Goal: Transaction & Acquisition: Subscribe to service/newsletter

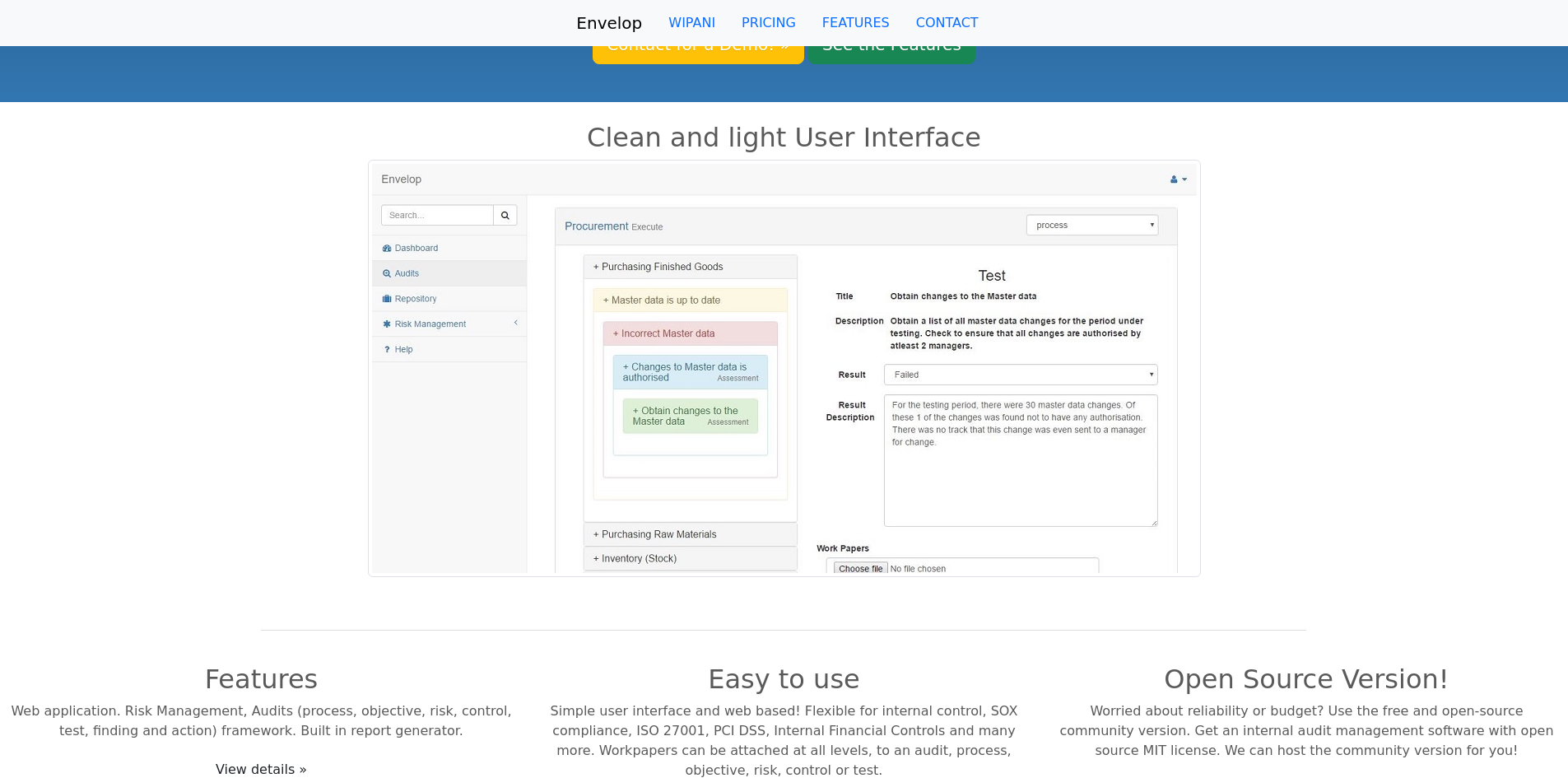
scroll to position [165, 0]
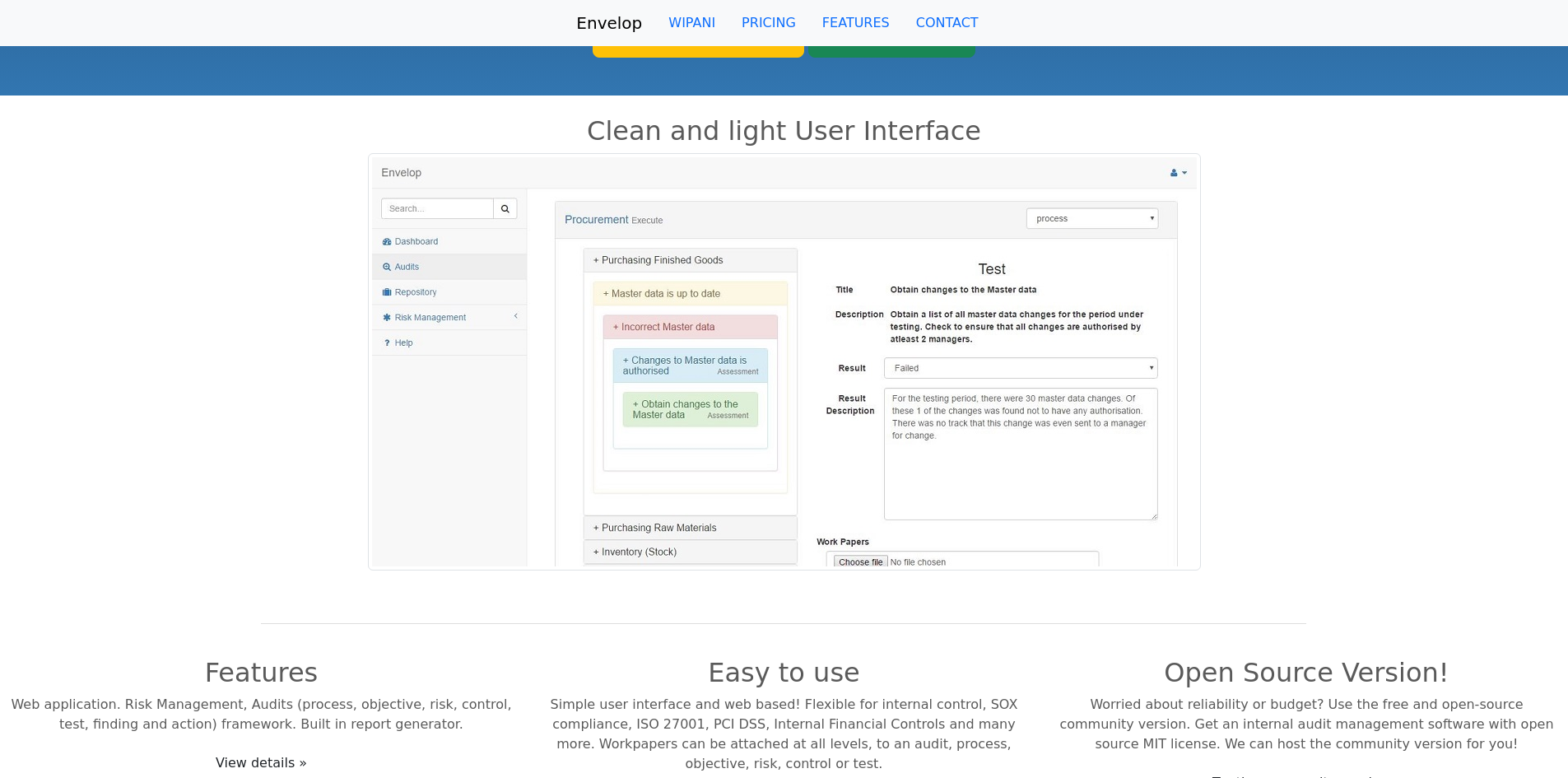
click at [622, 527] on img at bounding box center [784, 362] width 833 height 418
click at [595, 528] on img at bounding box center [784, 362] width 833 height 418
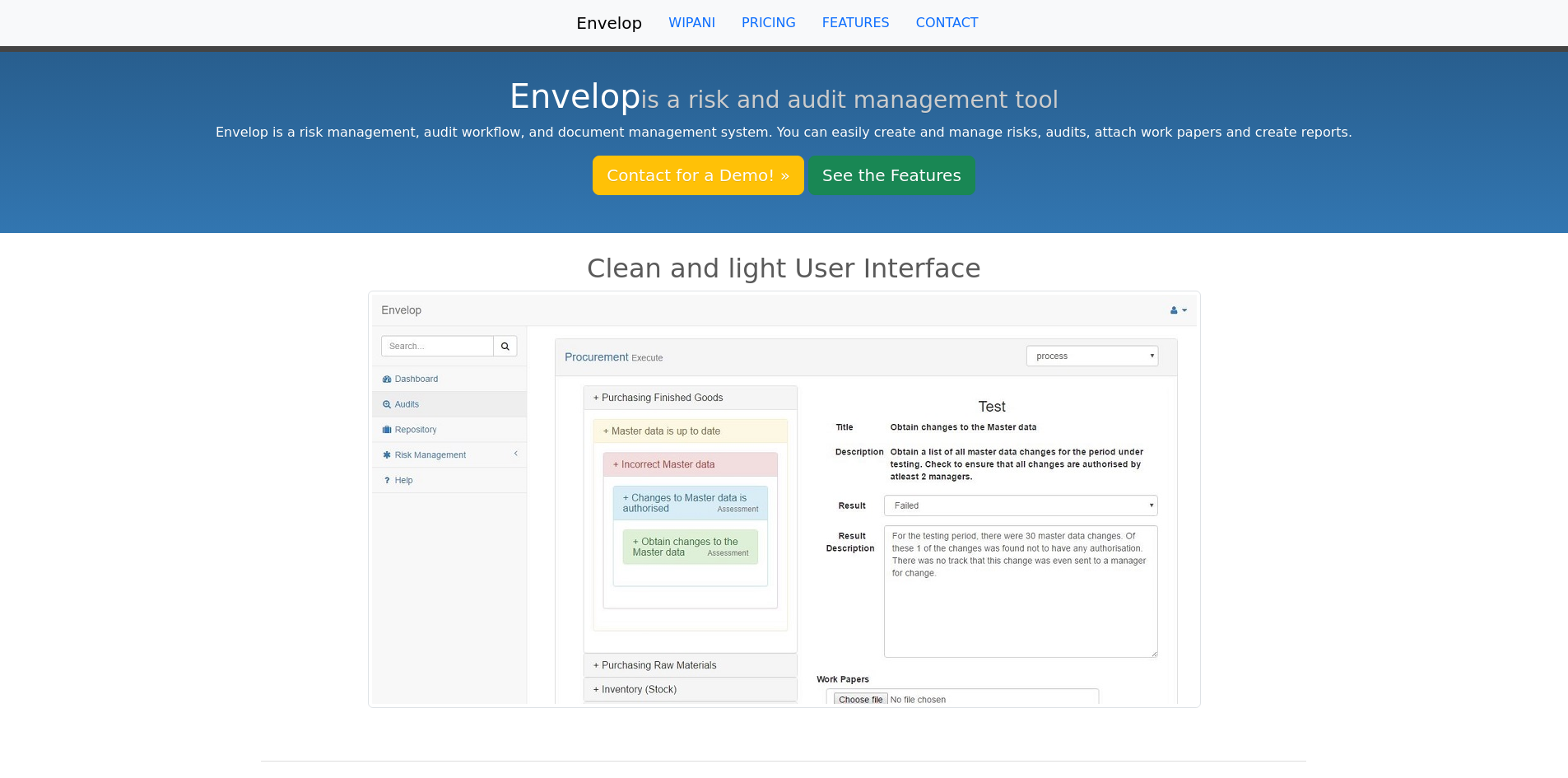
scroll to position [0, 0]
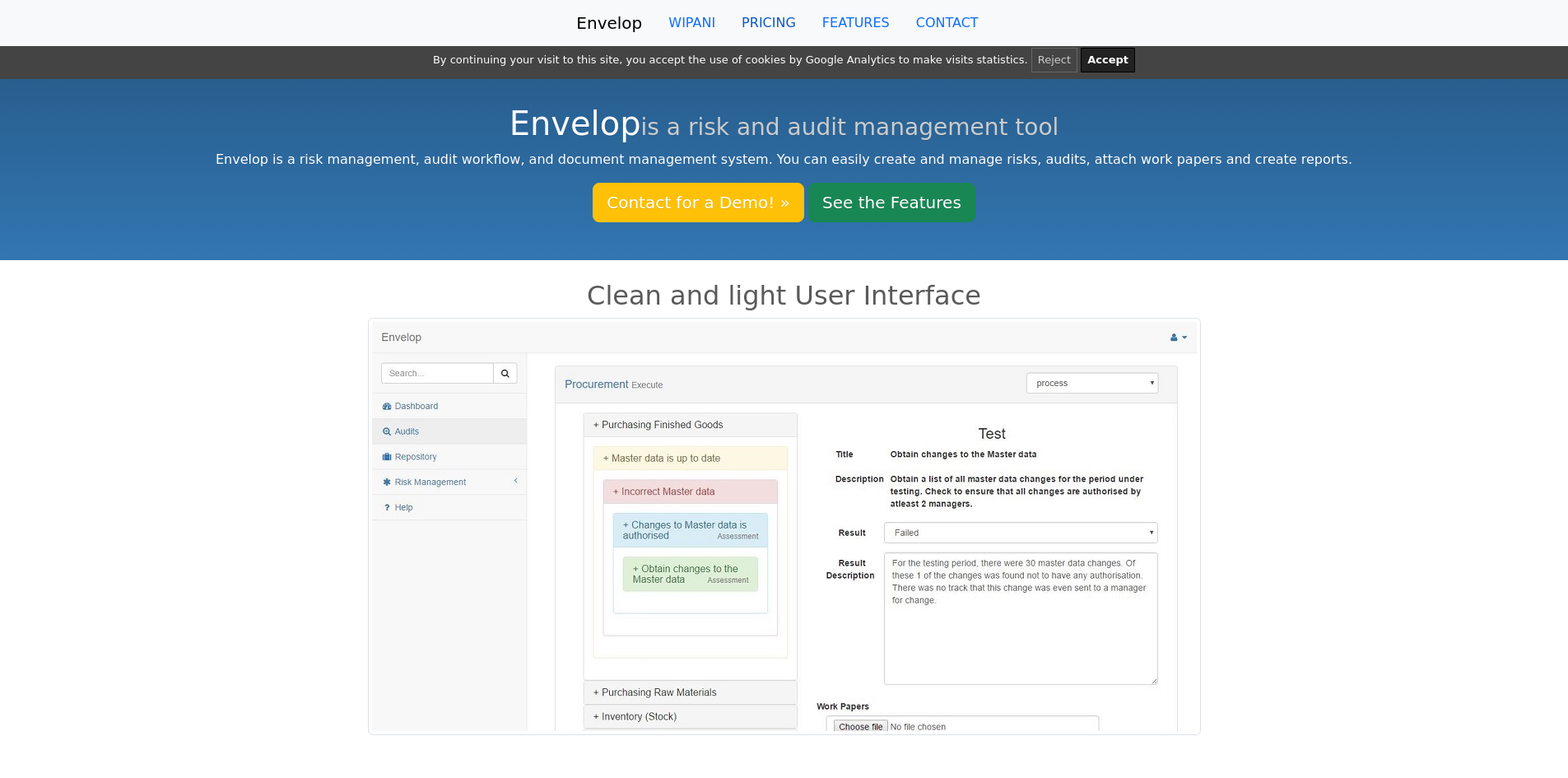
click at [762, 21] on link "PRICING" at bounding box center [769, 23] width 81 height 33
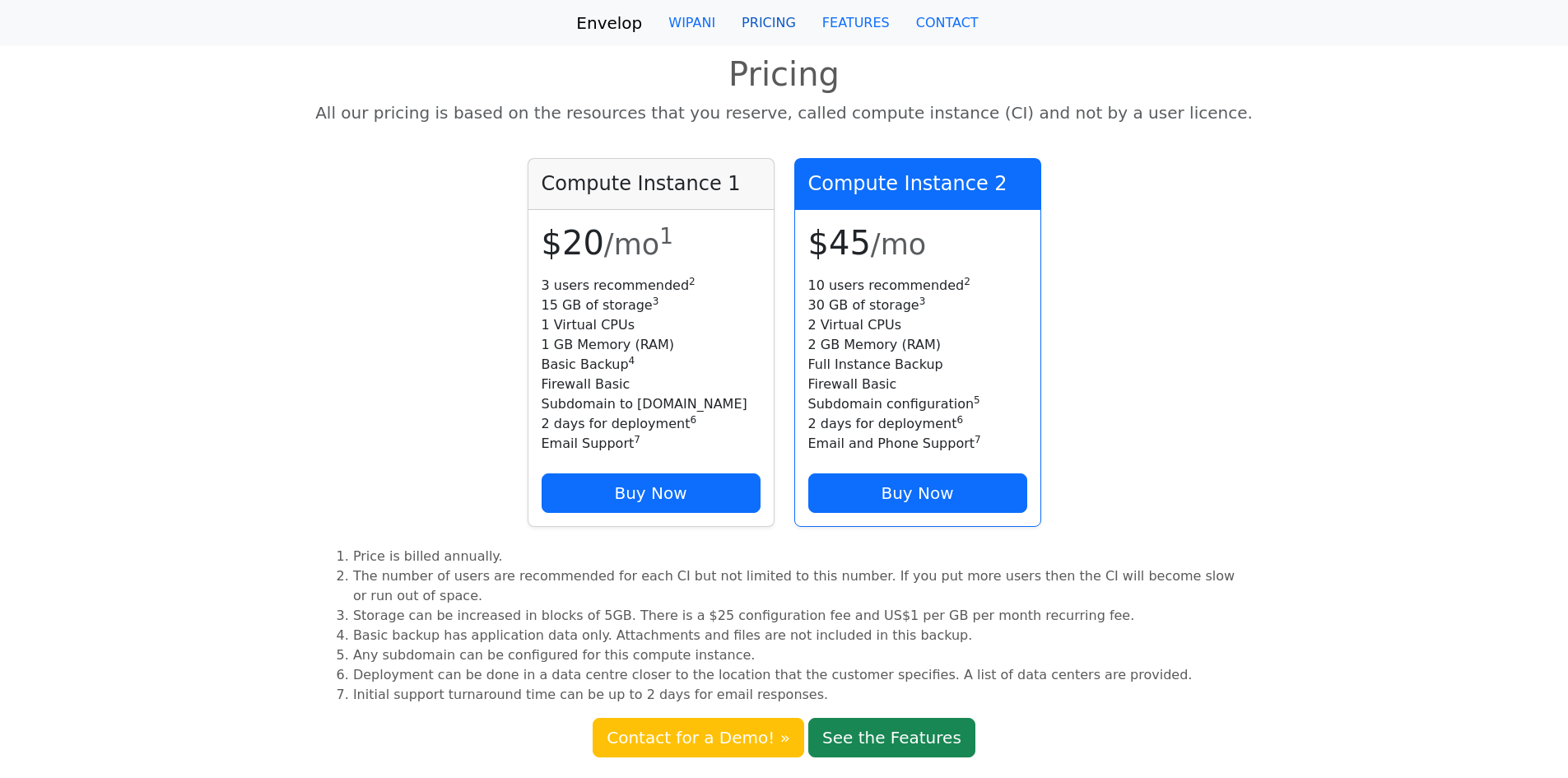
click at [790, 23] on link "PRICING" at bounding box center [769, 23] width 81 height 33
